Goal: Task Accomplishment & Management: Use online tool/utility

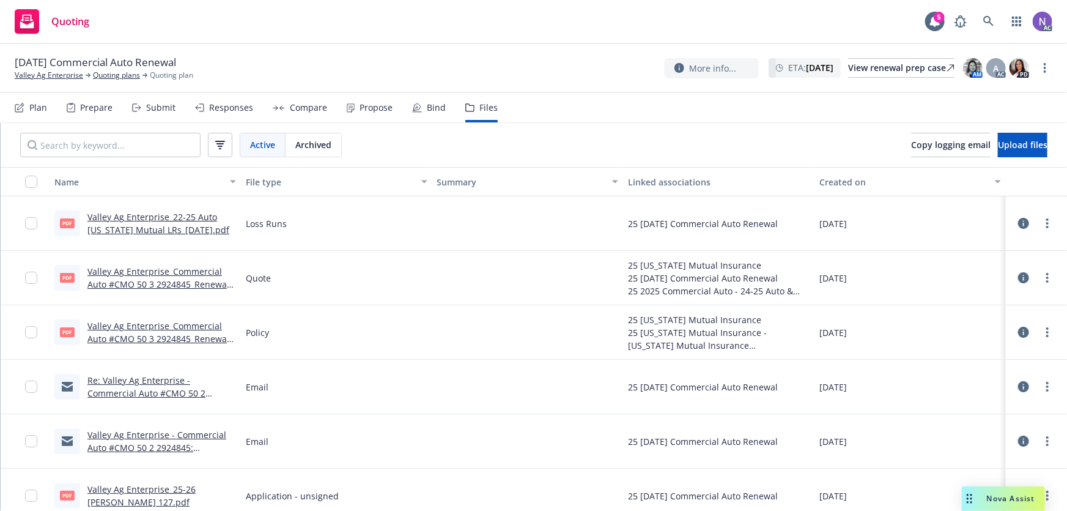
click at [92, 103] on div "Prepare" at bounding box center [96, 108] width 32 height 10
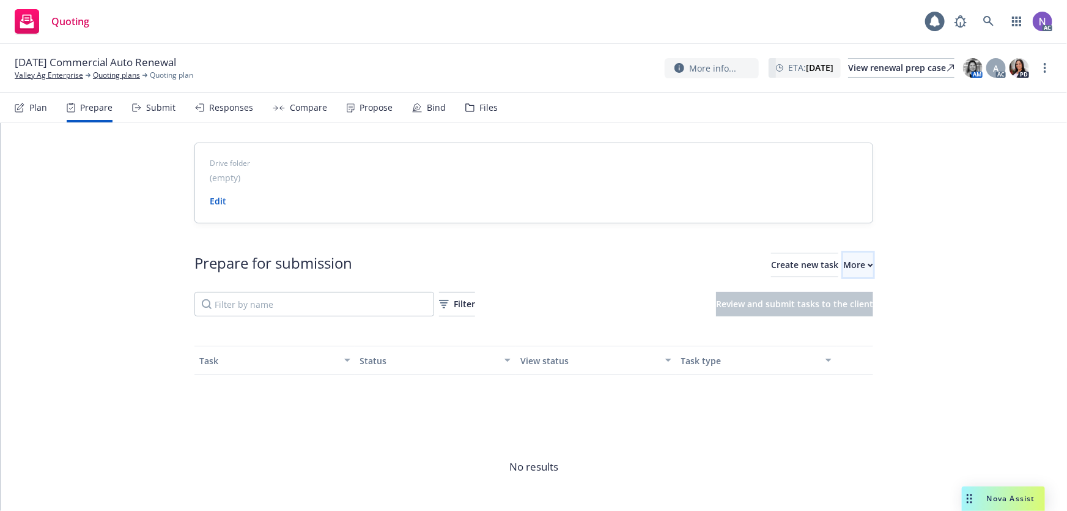
click at [843, 273] on div "More" at bounding box center [858, 264] width 30 height 23
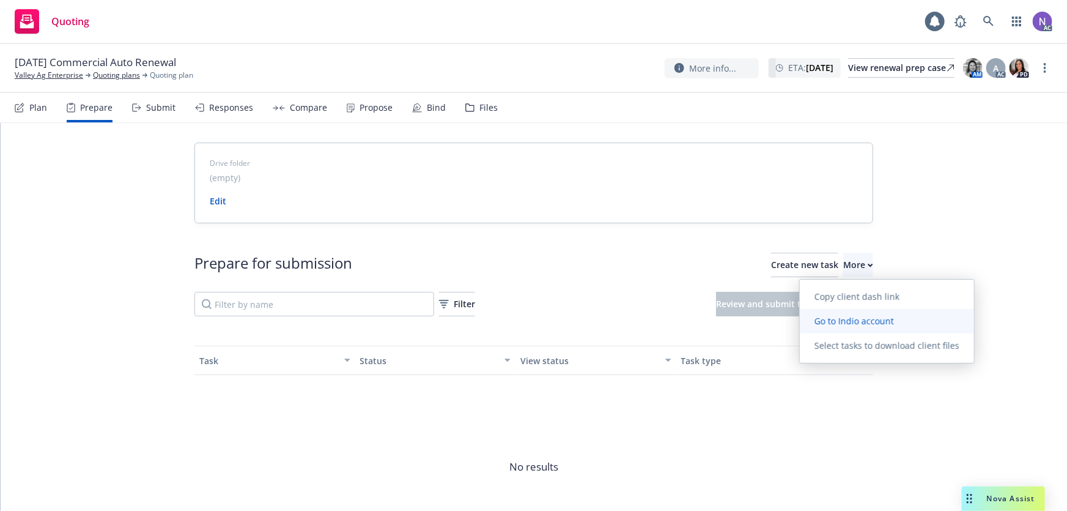
click at [840, 320] on span "Go to Indio account" at bounding box center [854, 321] width 109 height 12
